Goal: Complete application form: Complete application form

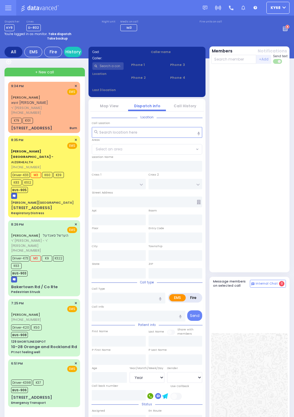
select select "Year"
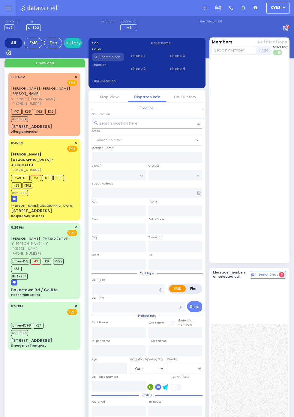
select select "Year"
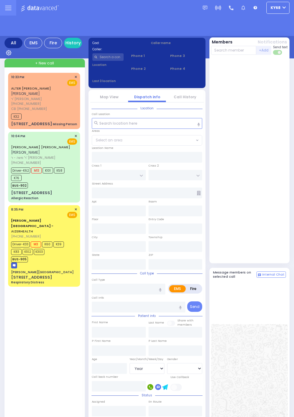
select select "Year"
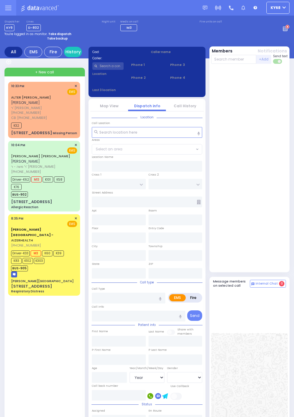
click at [11, 184] on span "K76" at bounding box center [16, 187] width 10 height 6
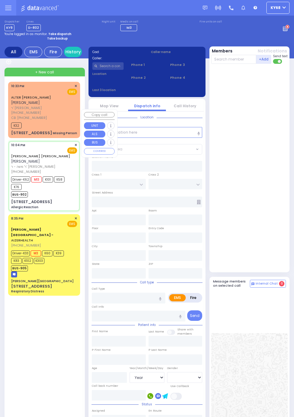
select select
type input "Allergic Reaction"
radio input "true"
type input "YITZCHOK SHUL"
type input "CUAN"
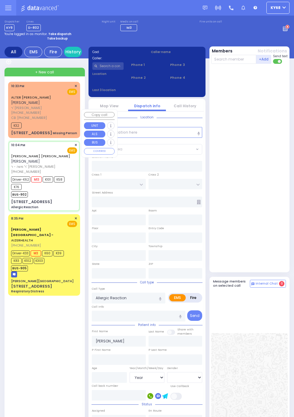
type input "Malka"
type input "Cuan"
type input "3"
select select "Month"
select select "[DEMOGRAPHIC_DATA]"
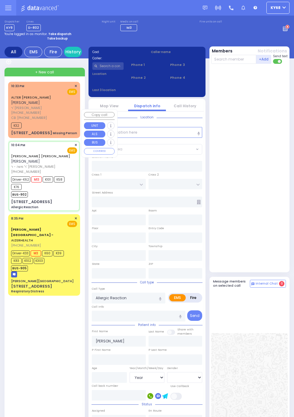
type input "22:04"
type input "22:05"
type input "22:06"
type input "22:24"
type input "Orange Regional Medical Center"
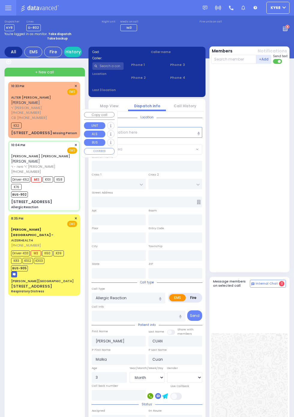
type input "HAMASPIK WAY"
type input "RATZFERT WAY"
type input "59 Bakertown Road"
type input "112"
type input "Kiryas Joel"
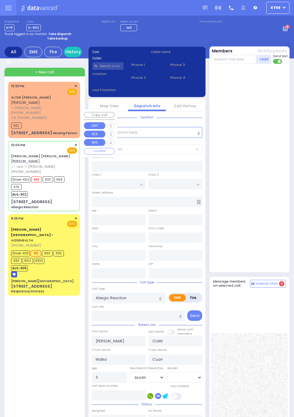
type input "New York"
type input "10950"
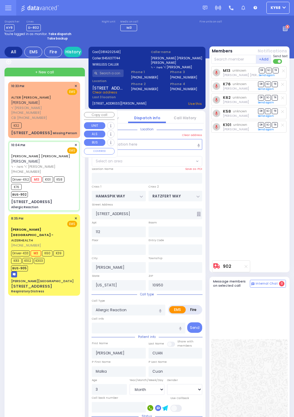
select select "SECTION 4"
click at [281, 218] on div "M13 unknown Levy Friedman DR SO TR Sending text" at bounding box center [250, 161] width 78 height 191
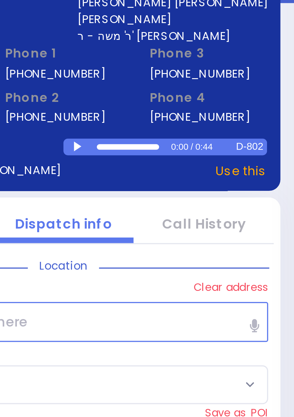
click at [150, 98] on div at bounding box center [151, 97] width 3 height 3
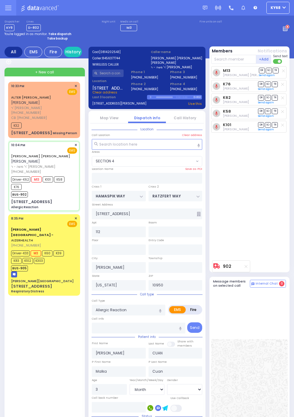
click at [285, 26] on circle at bounding box center [287, 27] width 4 height 4
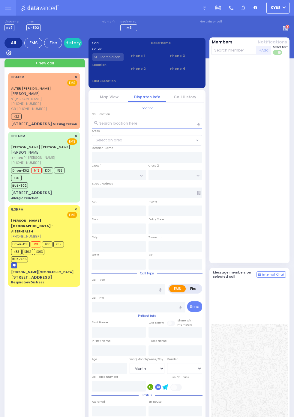
select select "Month"
select select "[DEMOGRAPHIC_DATA]"
